Goal: Task Accomplishment & Management: Manage account settings

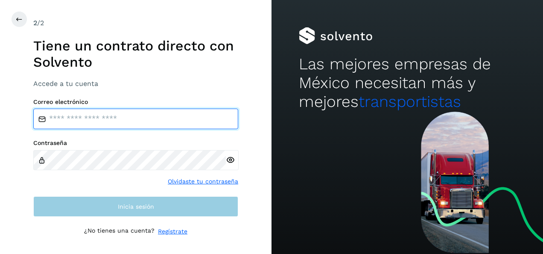
type input "**********"
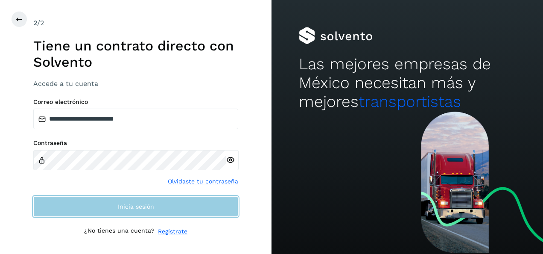
click at [129, 198] on button "Inicia sesión" at bounding box center [135, 206] width 205 height 20
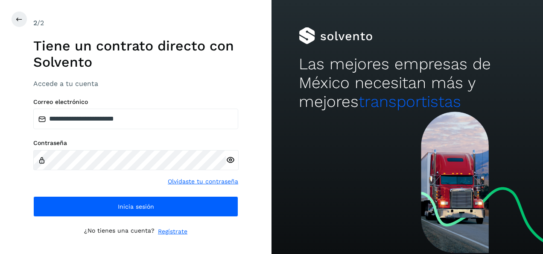
click at [125, 180] on div "Contraseña Olvidaste tu contraseña" at bounding box center [135, 162] width 205 height 47
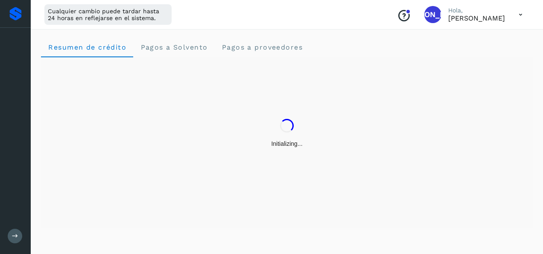
click at [129, 210] on div "Initializing..." at bounding box center [287, 142] width 492 height 171
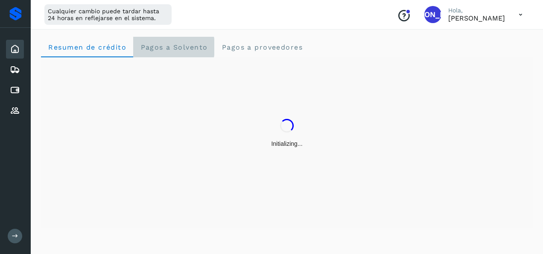
click at [193, 50] on span "Pagos a Solvento" at bounding box center [173, 47] width 67 height 8
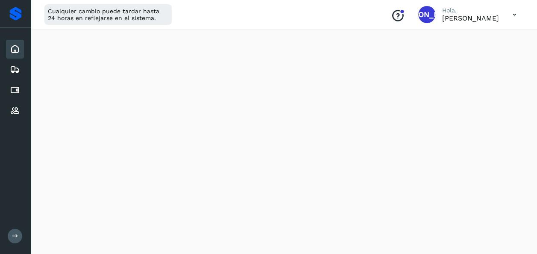
scroll to position [579, 0]
click at [16, 69] on icon at bounding box center [15, 69] width 10 height 10
click at [17, 95] on div "Cuentas por pagar" at bounding box center [15, 90] width 18 height 19
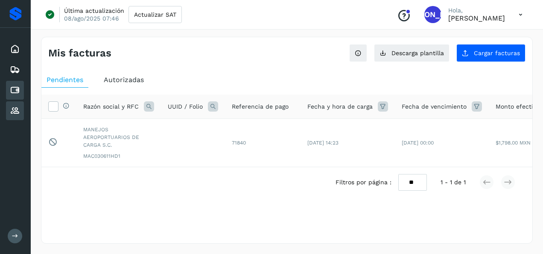
click at [18, 112] on icon at bounding box center [15, 110] width 10 height 10
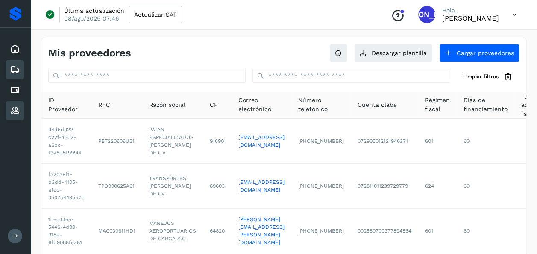
click at [15, 70] on icon at bounding box center [15, 69] width 10 height 10
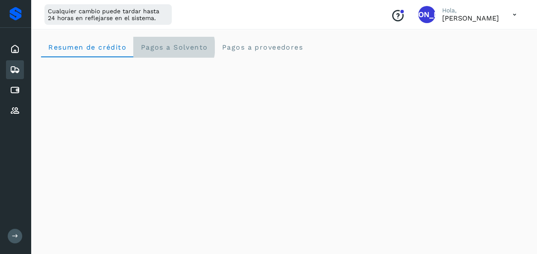
click at [184, 43] on Solvento "Pagos a Solvento" at bounding box center [173, 47] width 81 height 20
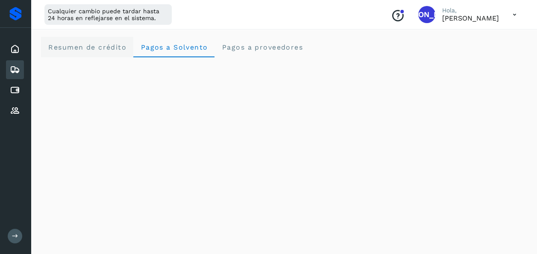
click at [115, 46] on span "Resumen de crédito" at bounding box center [87, 47] width 79 height 8
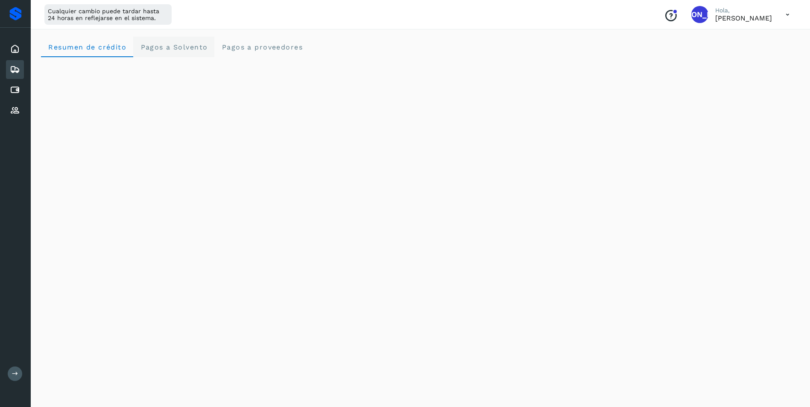
click at [171, 46] on span "Pagos a Solvento" at bounding box center [173, 47] width 67 height 8
click at [105, 49] on span "Resumen de crédito" at bounding box center [87, 47] width 79 height 8
